Goal: Find specific page/section: Find specific page/section

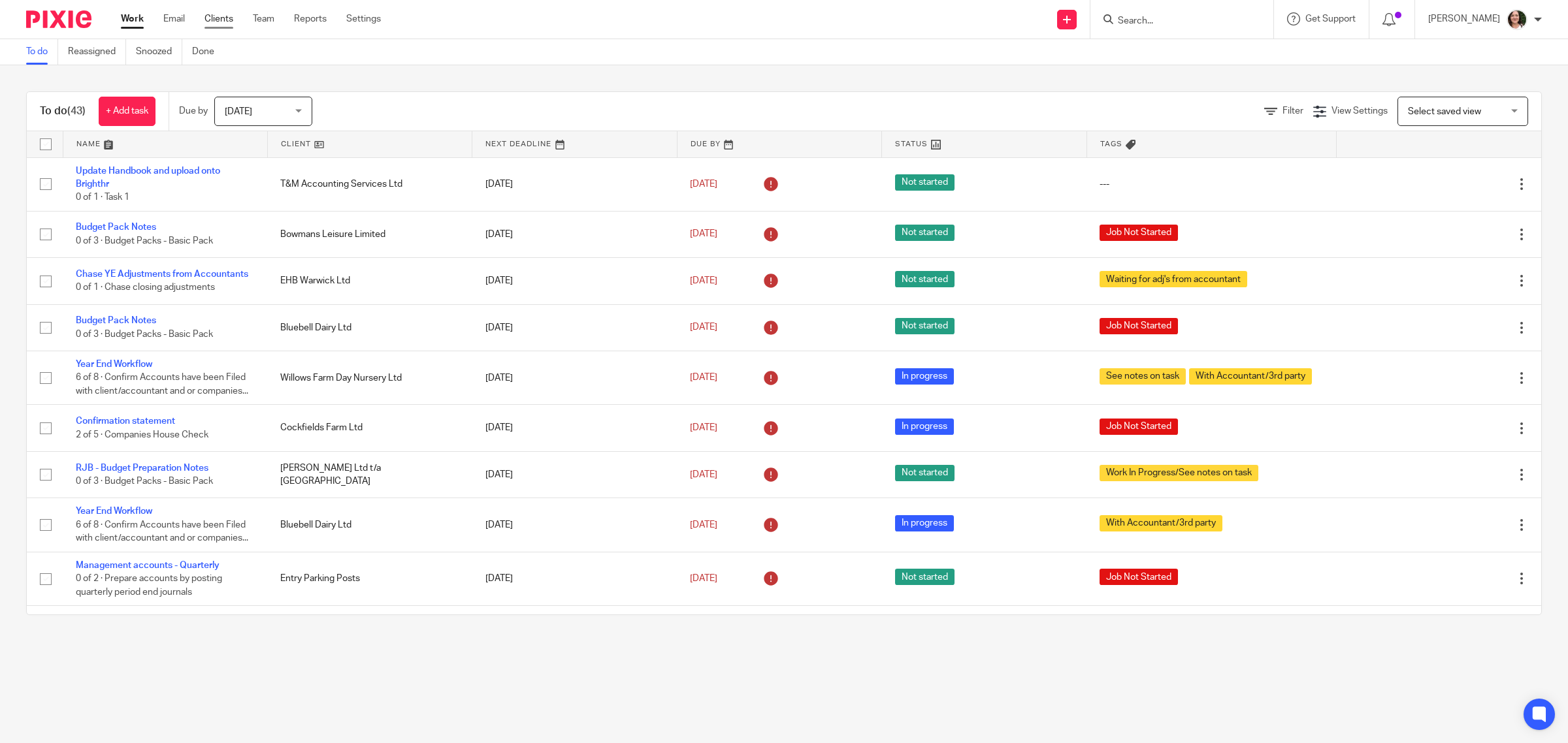
click at [222, 18] on link "Clients" at bounding box center [218, 18] width 29 height 13
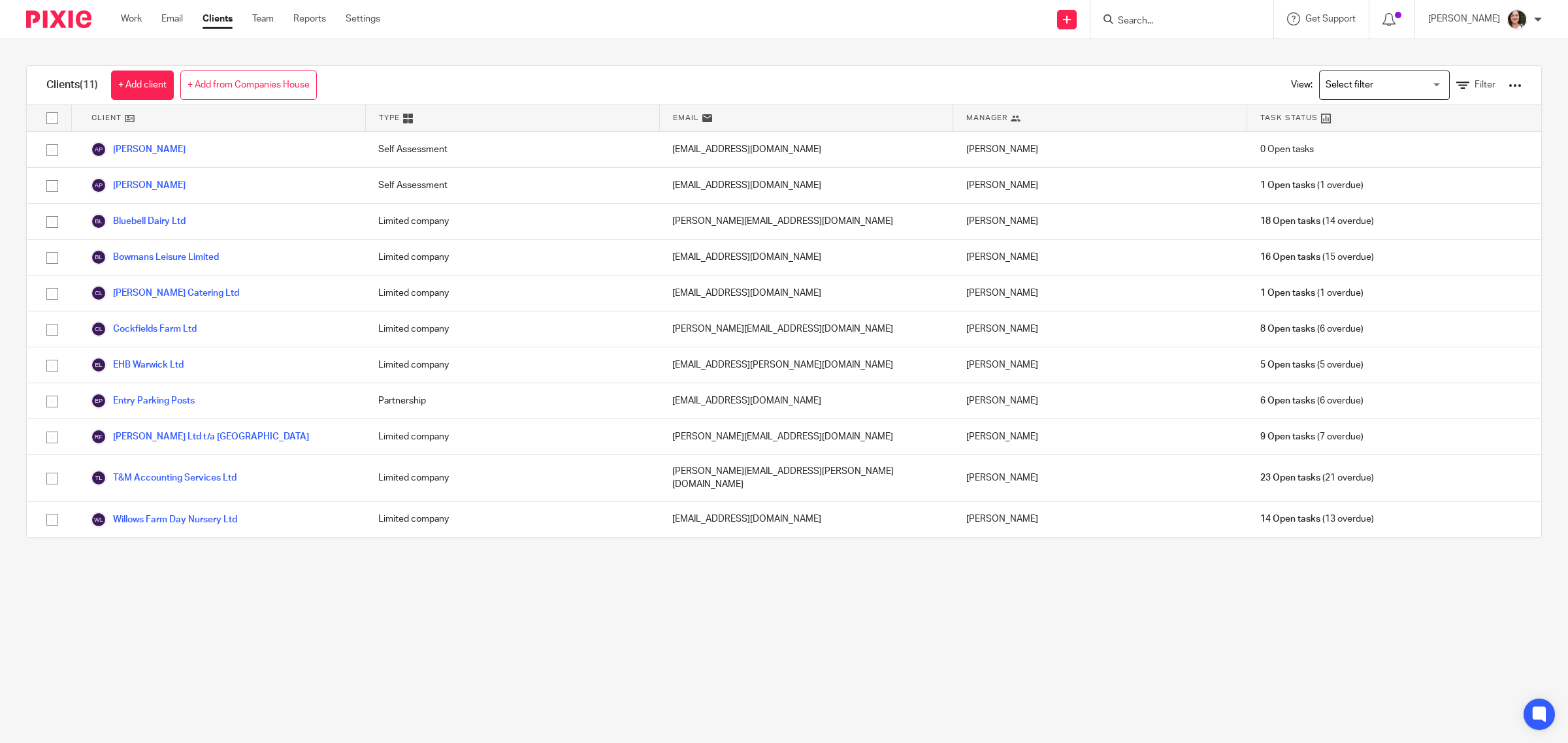
click at [1161, 21] on input "Search" at bounding box center [1175, 21] width 118 height 12
type input "ehb"
click at [1181, 60] on link at bounding box center [1241, 56] width 254 height 30
